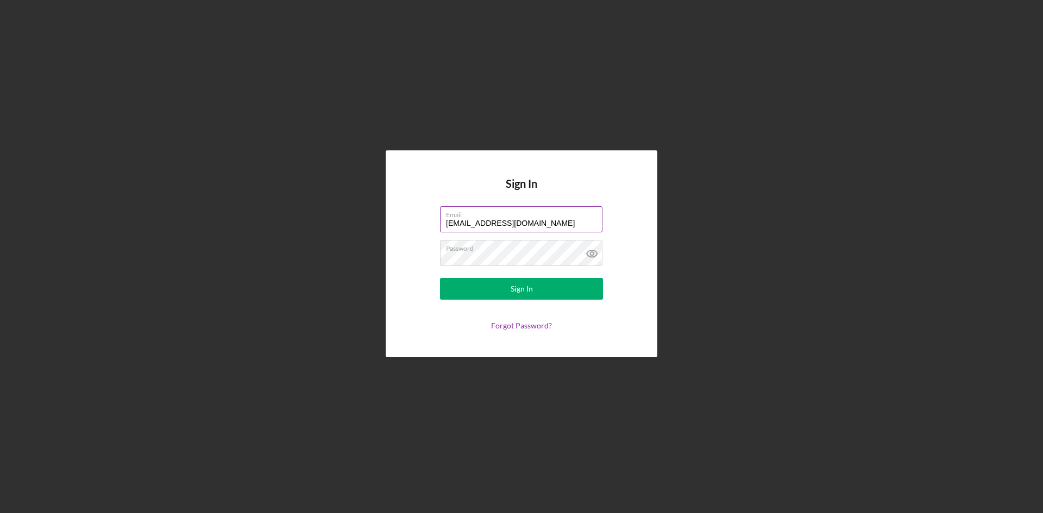
click at [458, 220] on input "[EMAIL_ADDRESS][DOMAIN_NAME]" at bounding box center [521, 219] width 162 height 26
type input "[EMAIL_ADDRESS][DOMAIN_NAME]"
click at [540, 290] on button "Sign In" at bounding box center [521, 289] width 163 height 22
